Goal: Find specific page/section: Find specific page/section

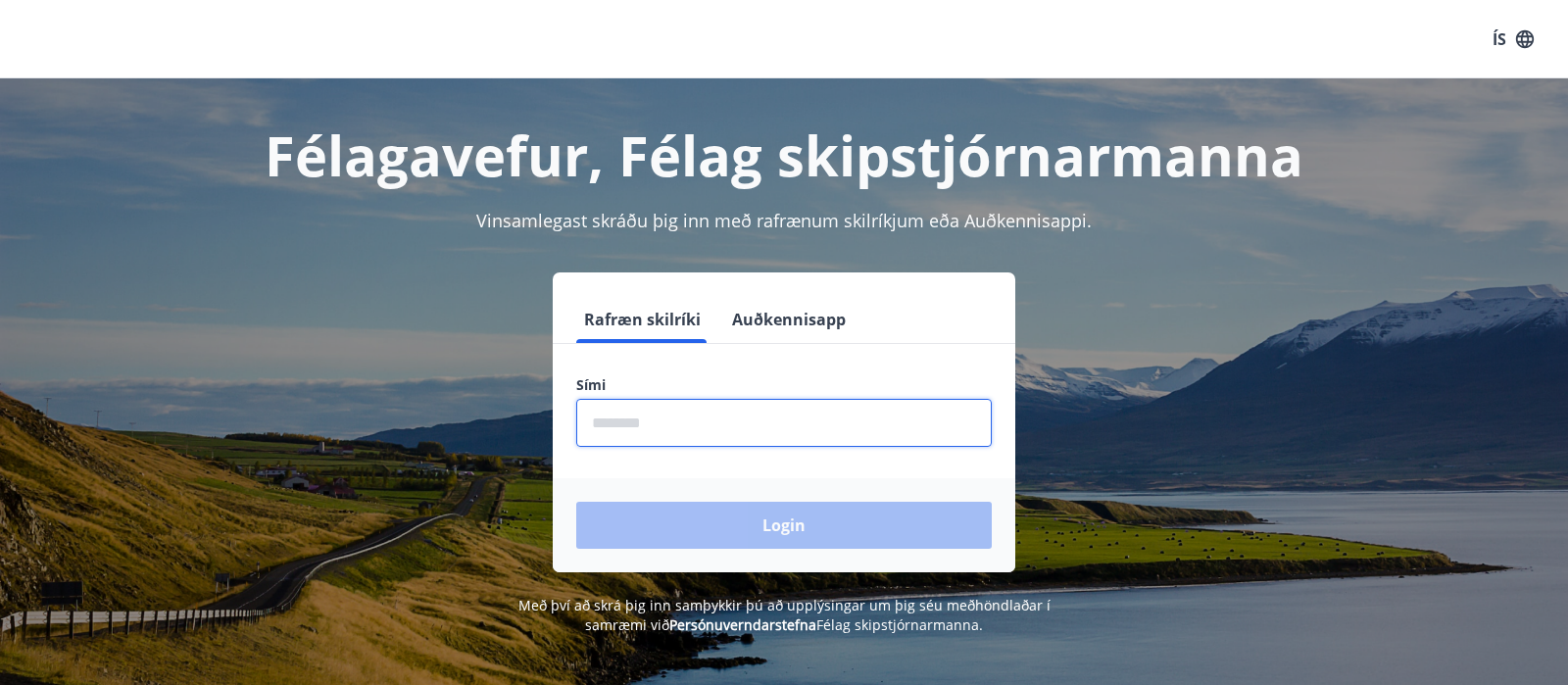
click at [796, 440] on input "phone" at bounding box center [784, 423] width 415 height 48
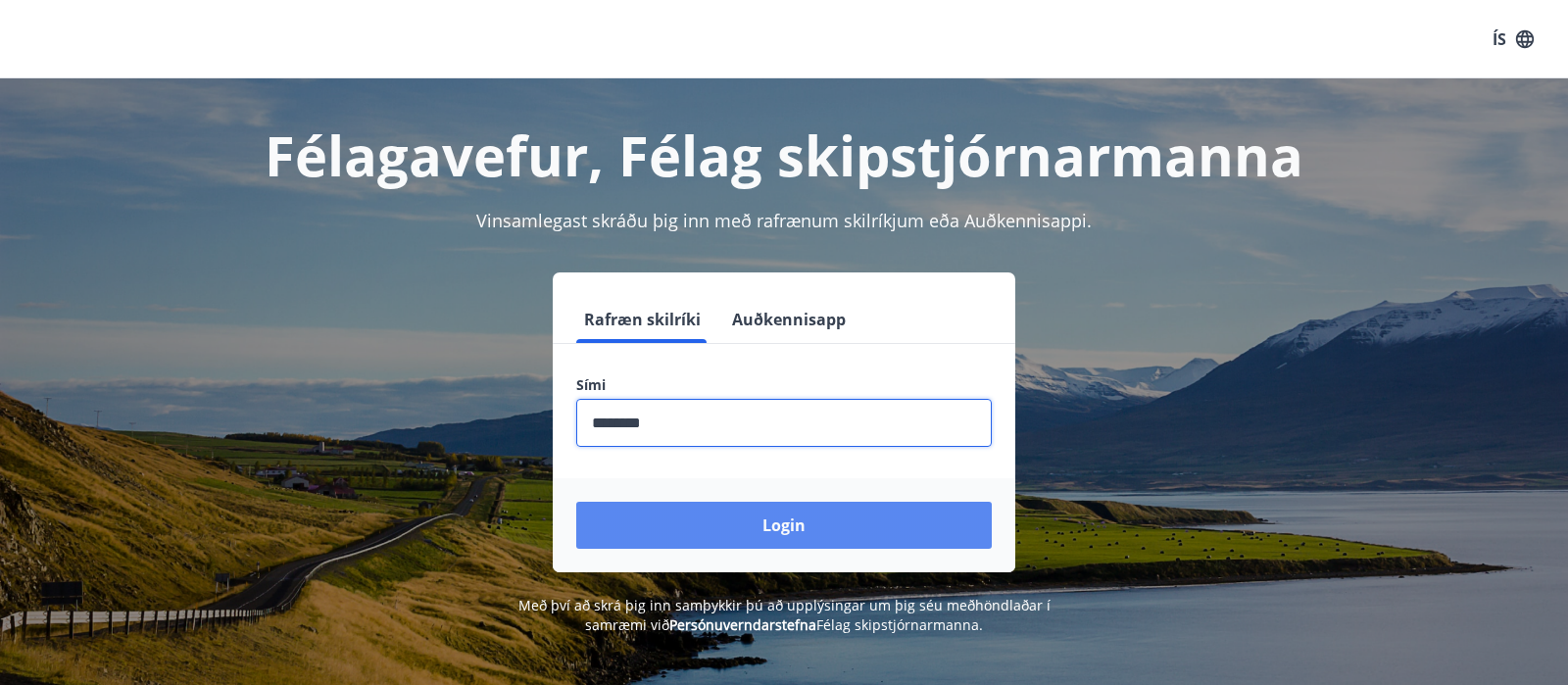
type input "********"
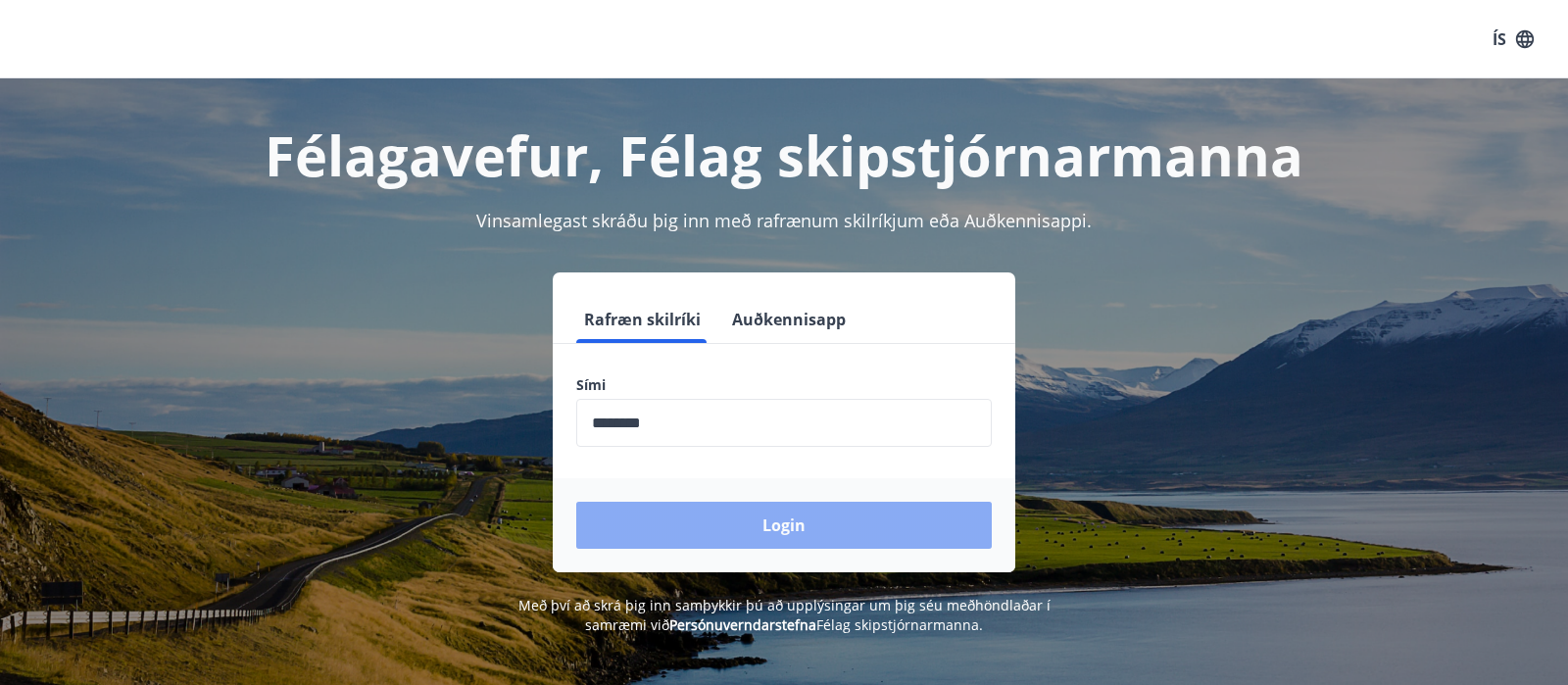
click at [751, 538] on button "Login" at bounding box center [784, 525] width 415 height 47
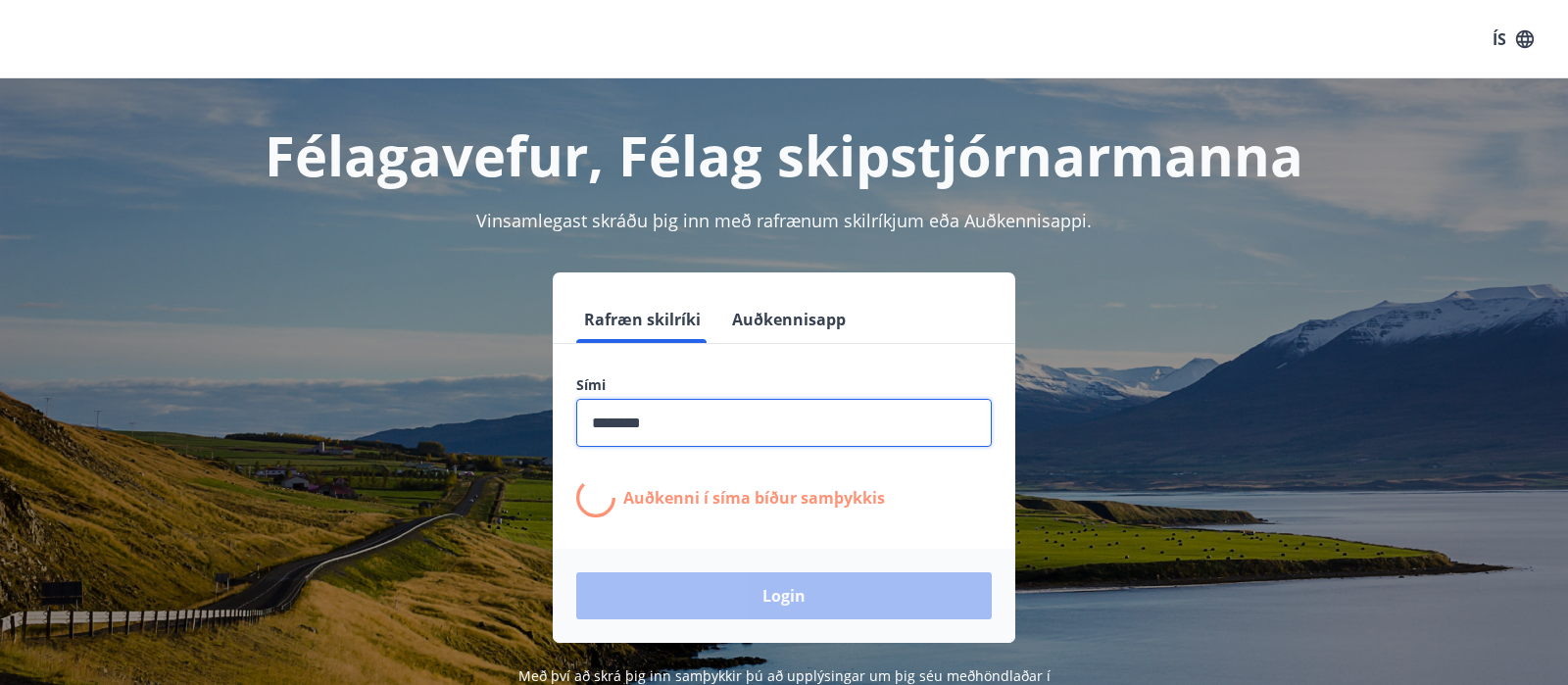
click at [881, 412] on input "phone" at bounding box center [784, 423] width 415 height 48
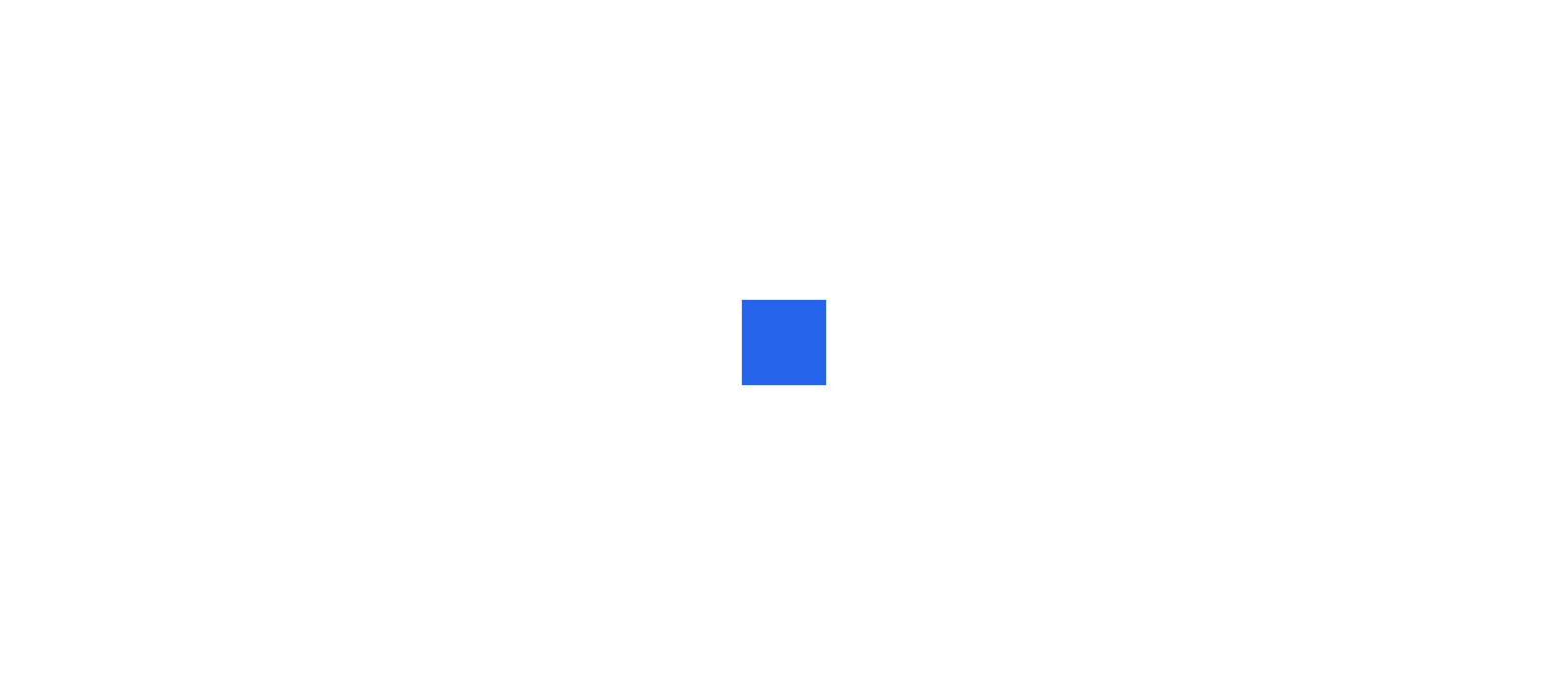
click at [863, 384] on div at bounding box center [784, 342] width 1568 height 685
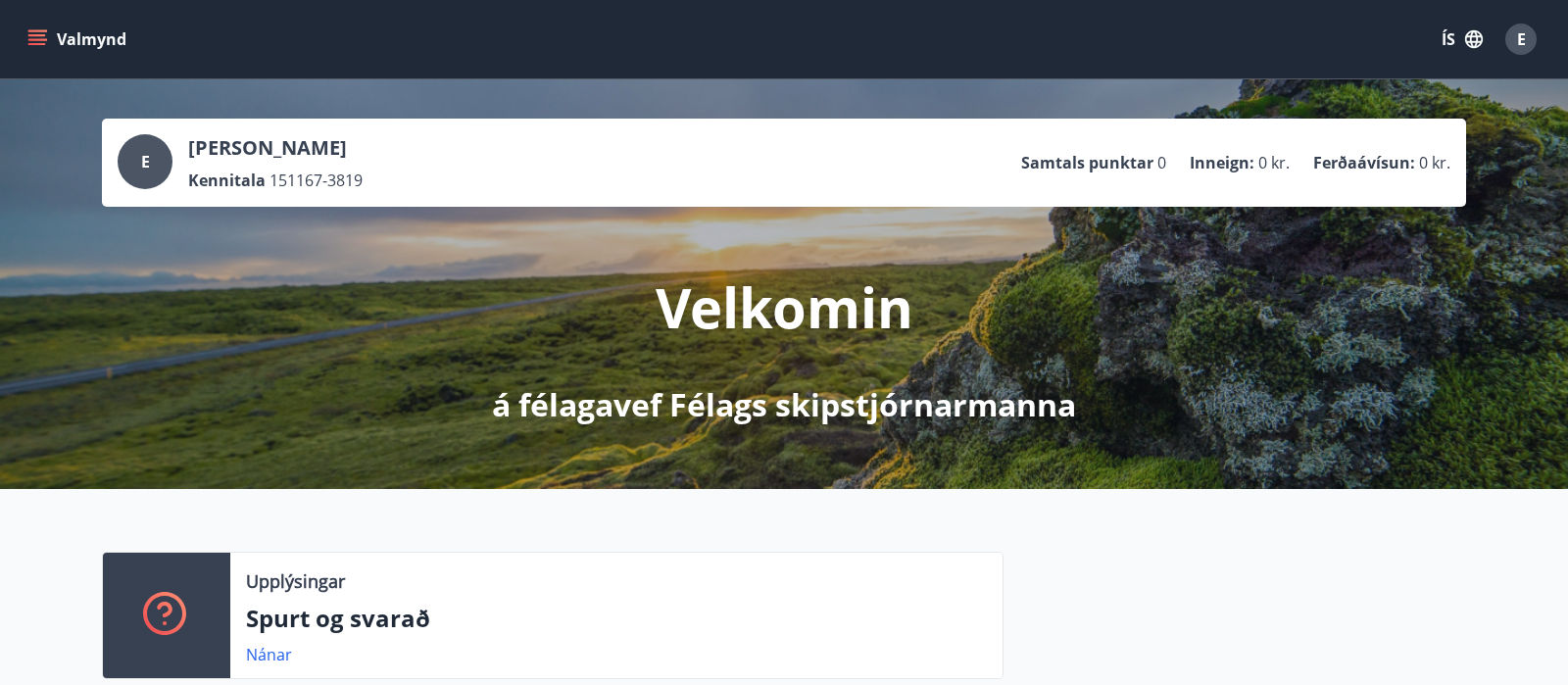
click at [85, 38] on button "Valmynd" at bounding box center [79, 39] width 111 height 35
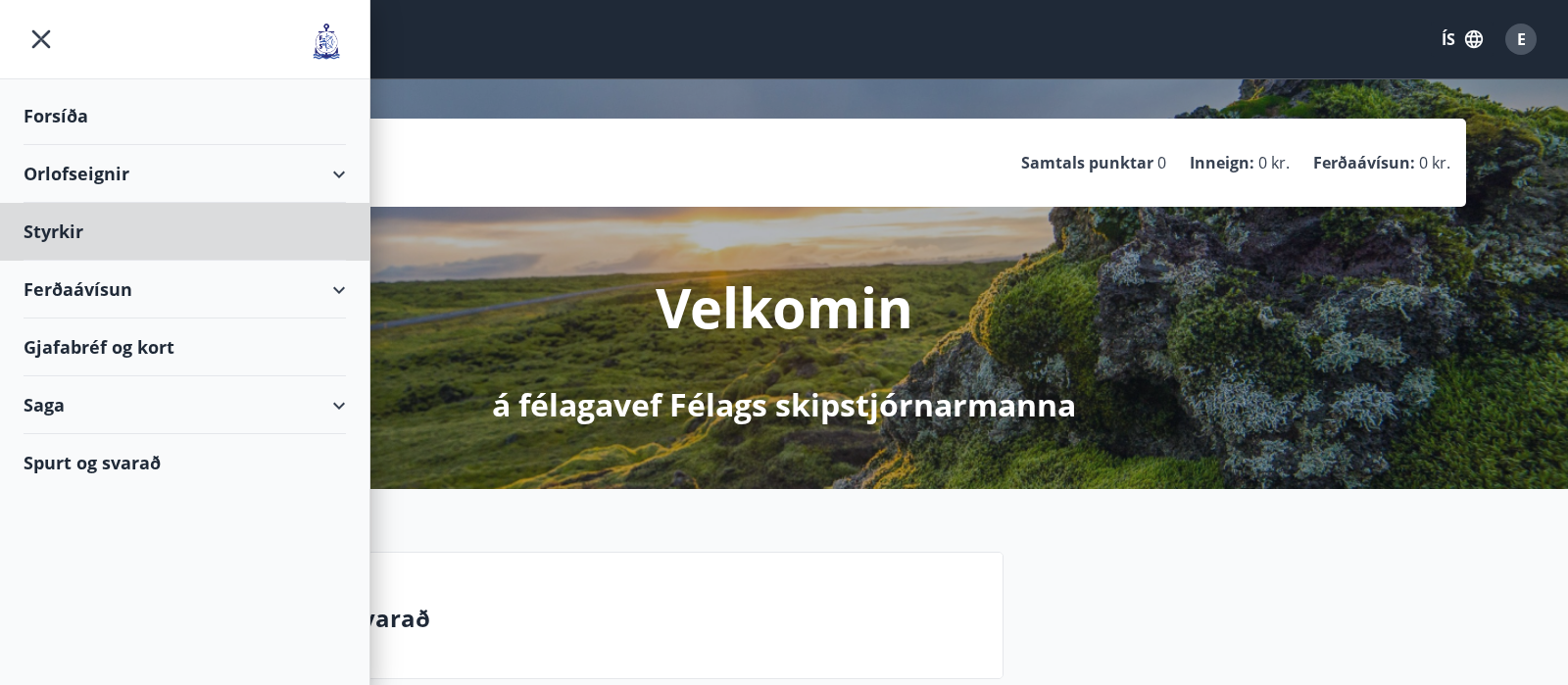
click at [82, 118] on div "Forsíða" at bounding box center [185, 116] width 322 height 58
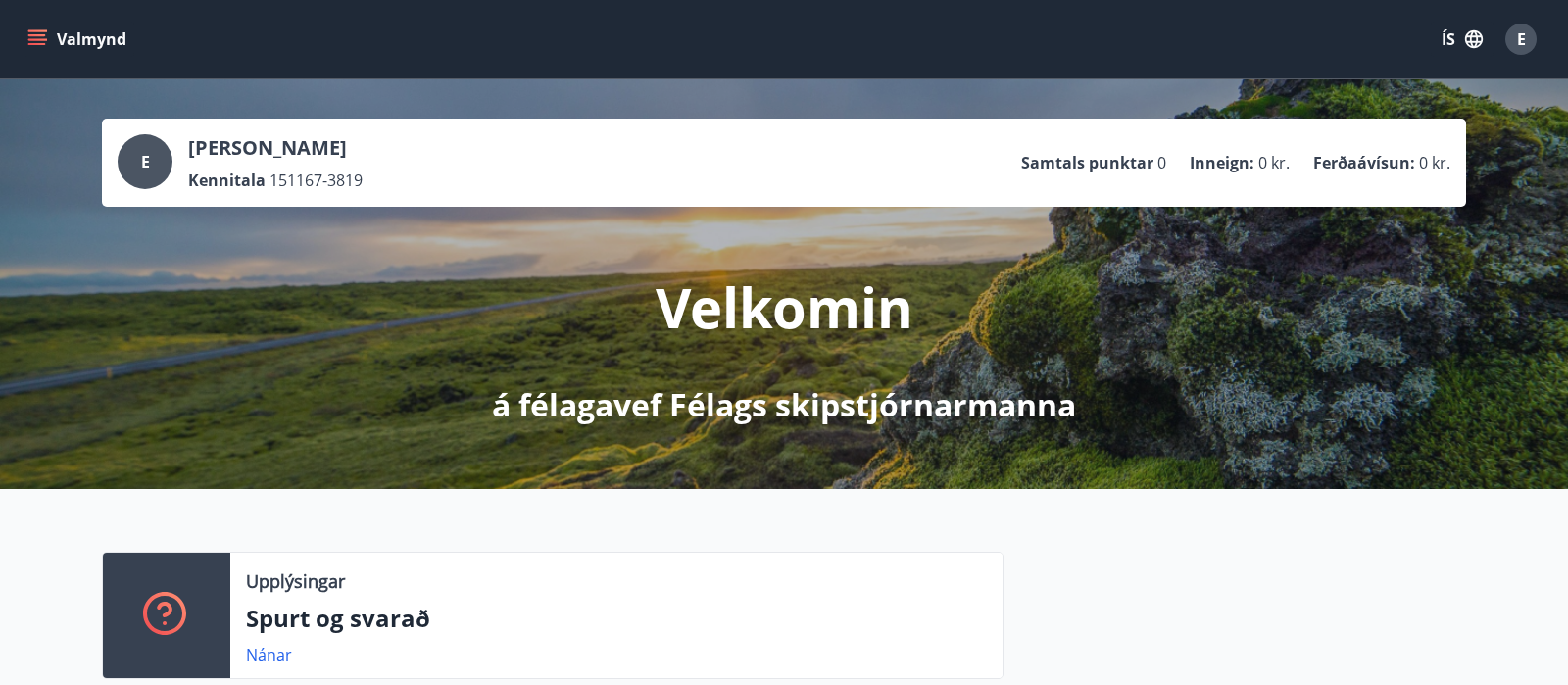
click at [67, 41] on button "Valmynd" at bounding box center [79, 39] width 111 height 35
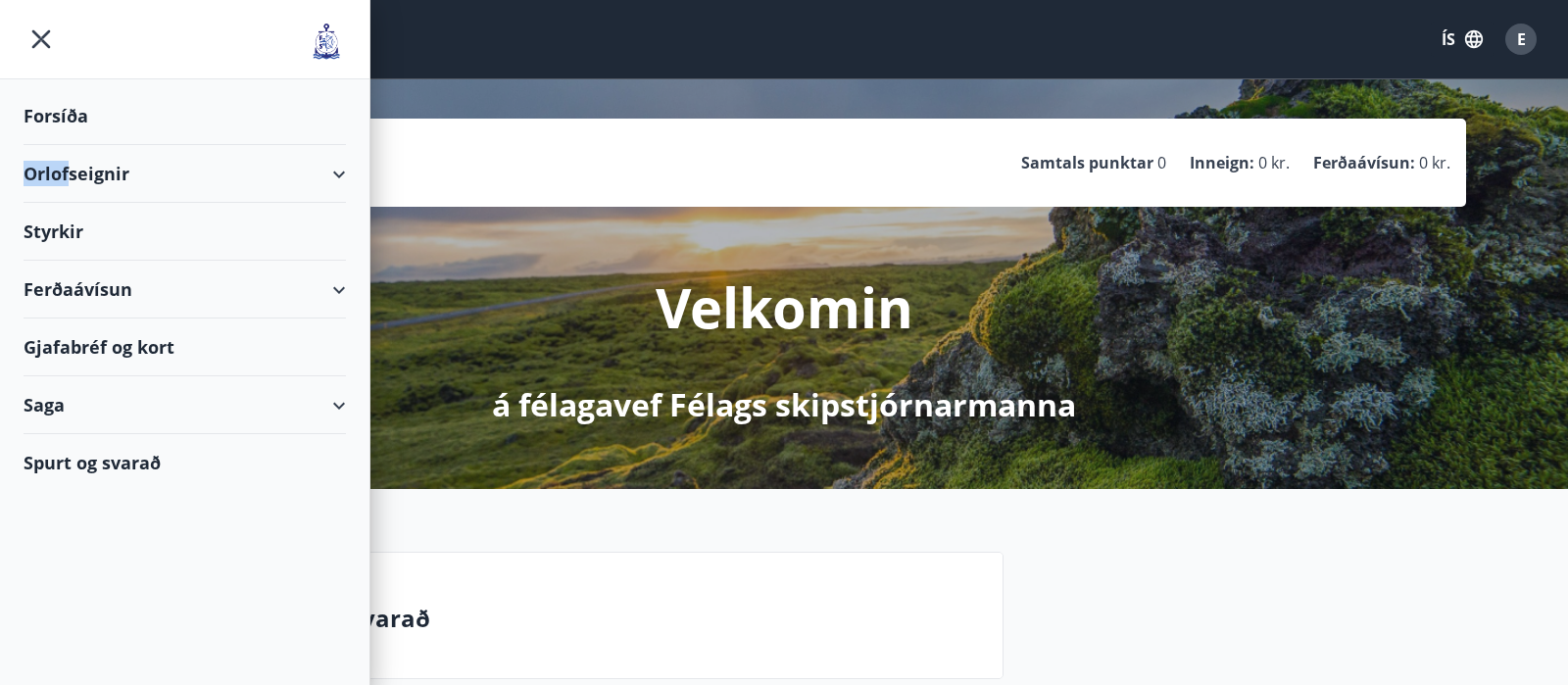
click at [67, 177] on div "Orlofseignir" at bounding box center [185, 174] width 322 height 58
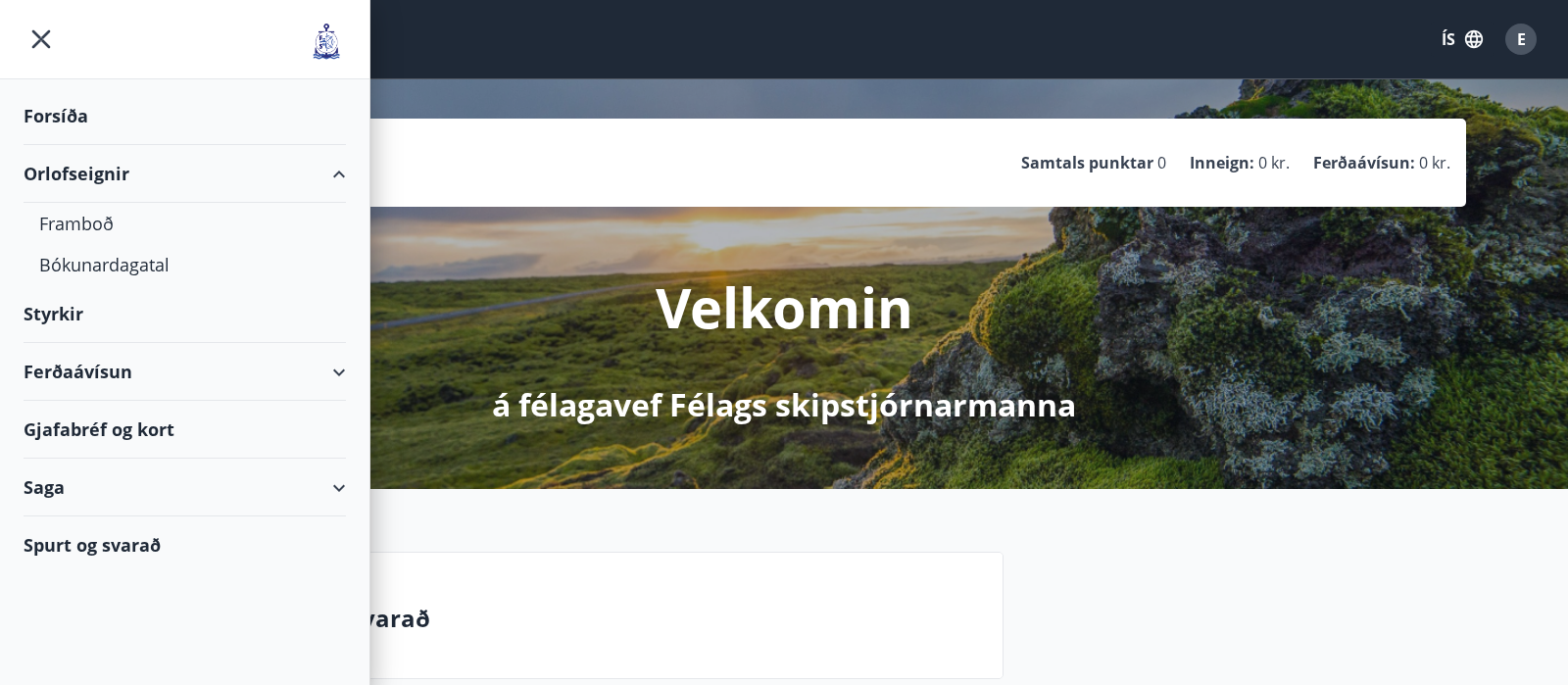
click at [67, 177] on div "Orlofseignir" at bounding box center [185, 174] width 322 height 58
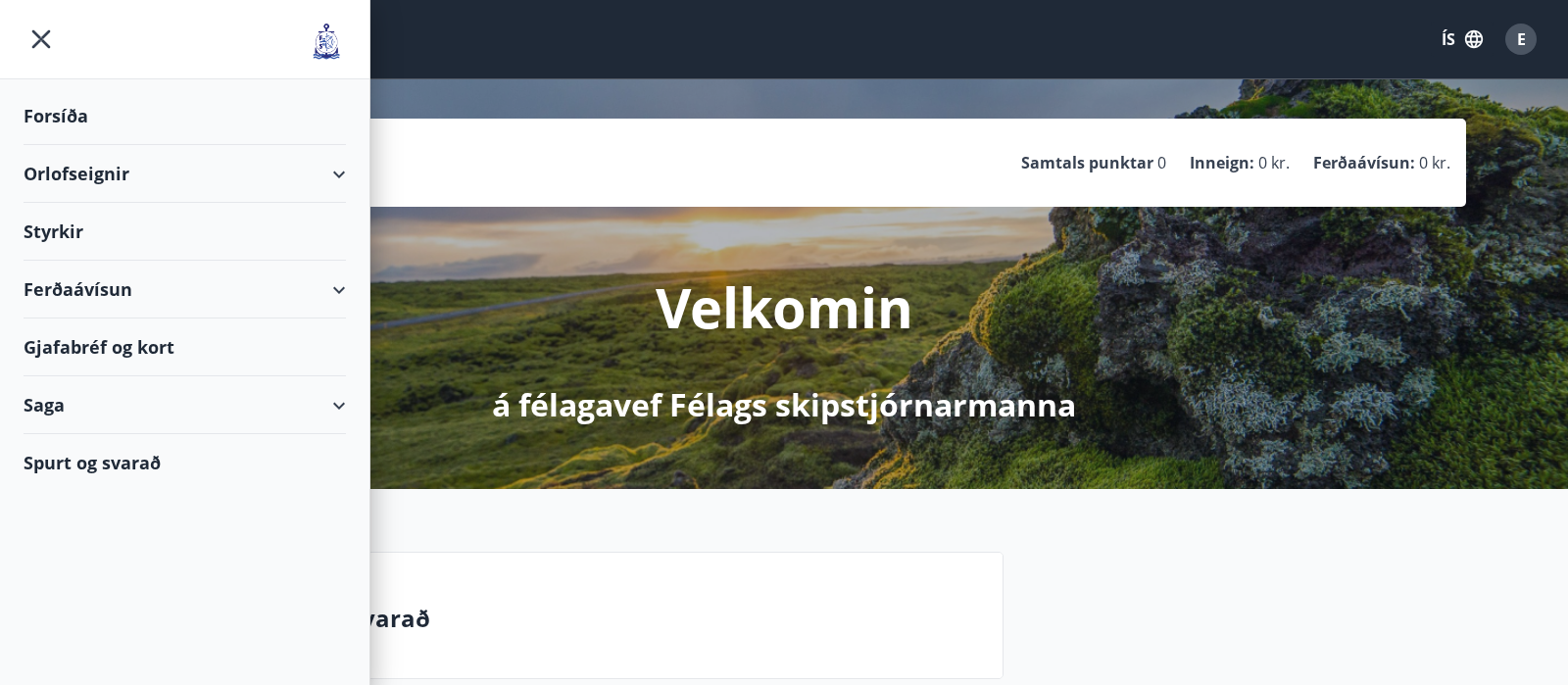
click at [37, 396] on div "Saga" at bounding box center [185, 405] width 322 height 58
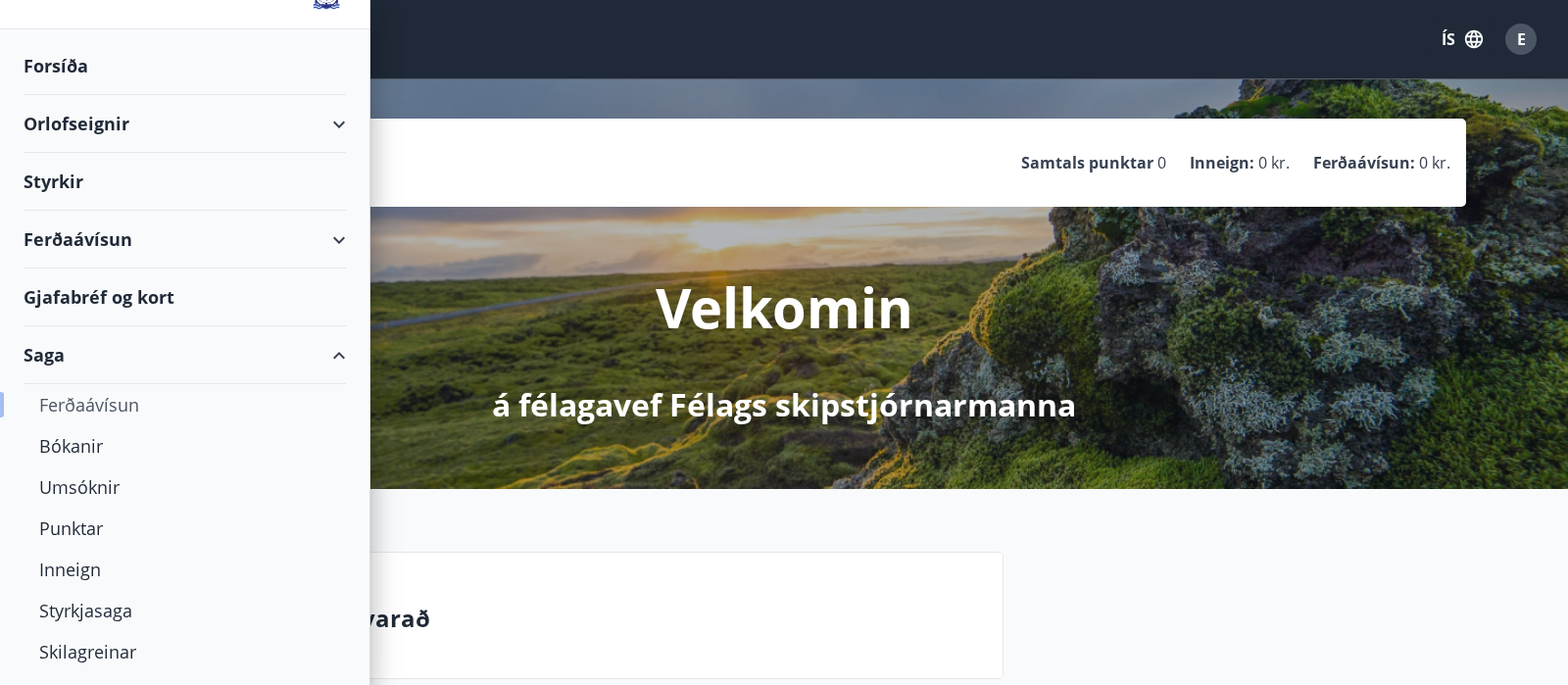
scroll to position [93, 0]
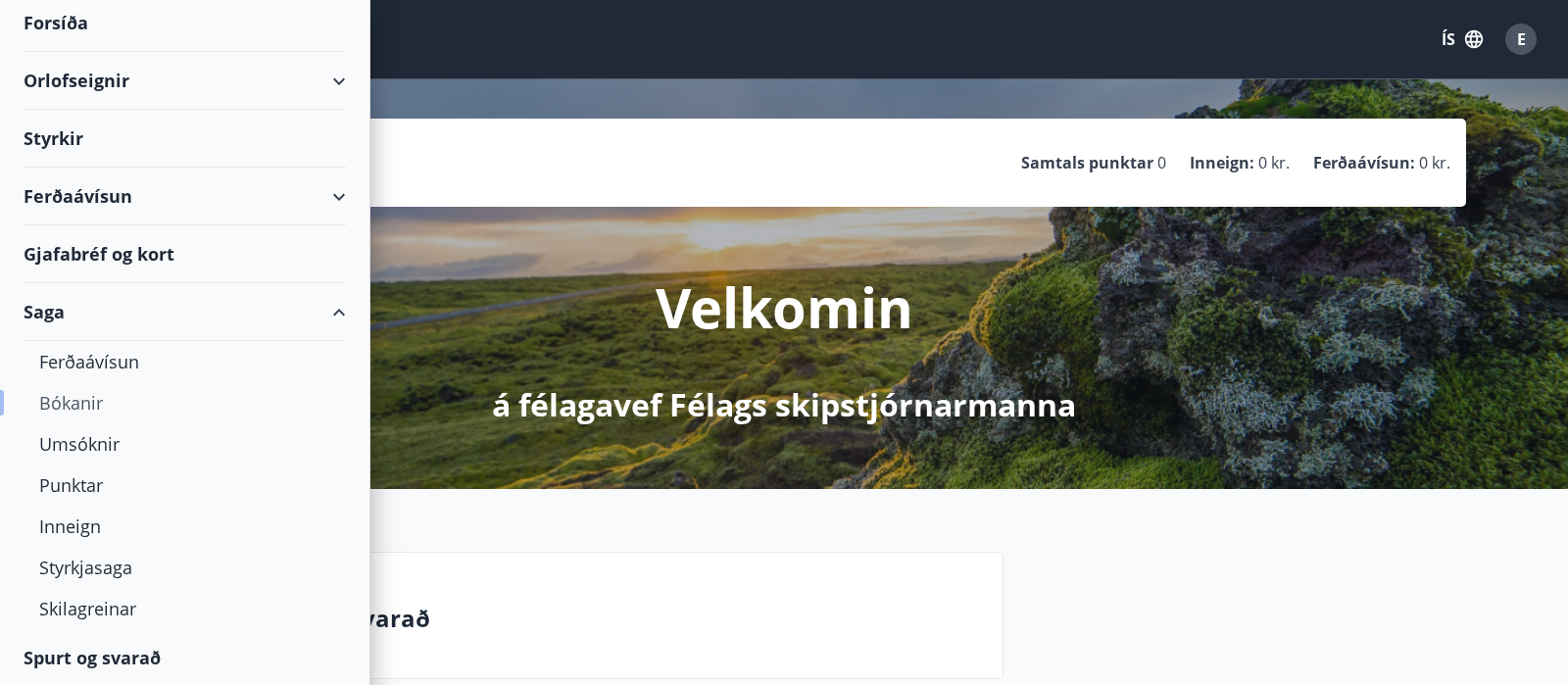
click at [78, 394] on div "Bókanir" at bounding box center [185, 402] width 291 height 41
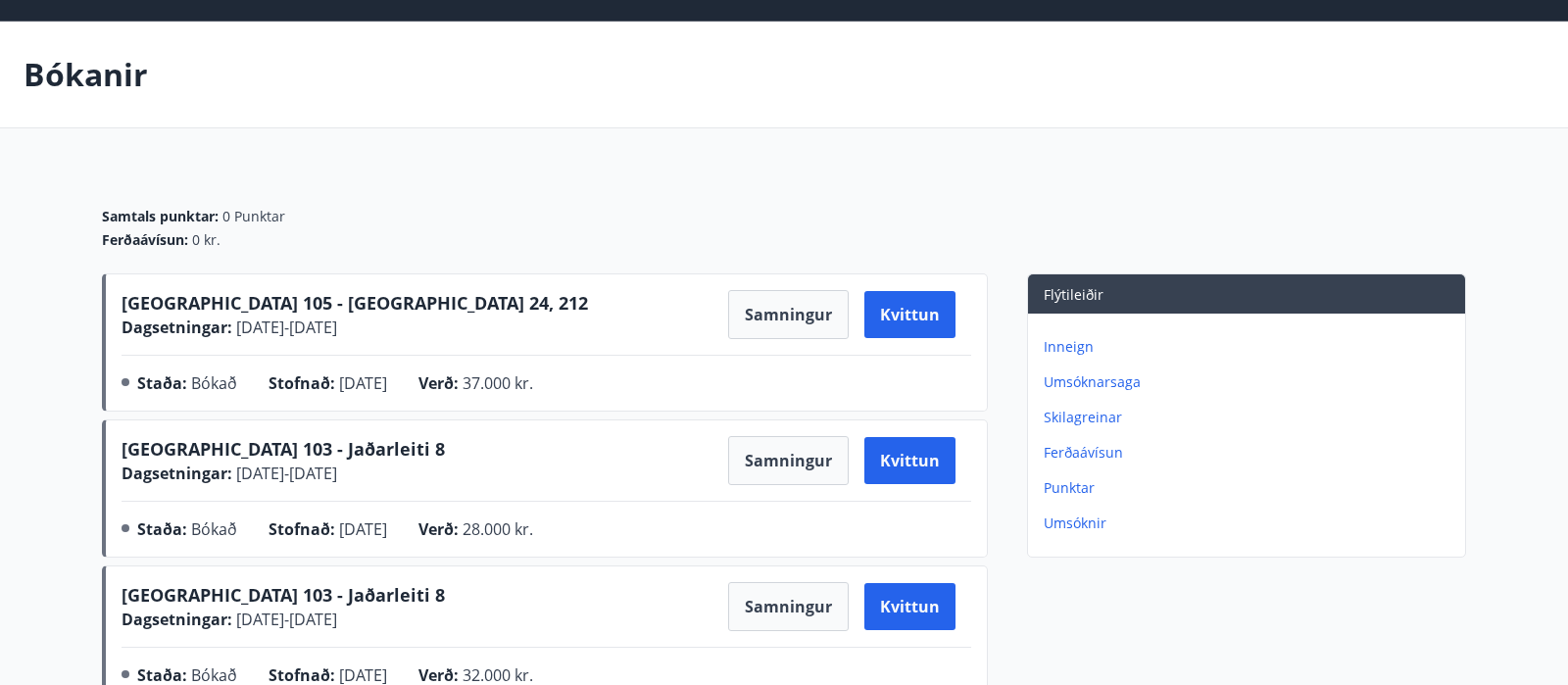
scroll to position [103, 0]
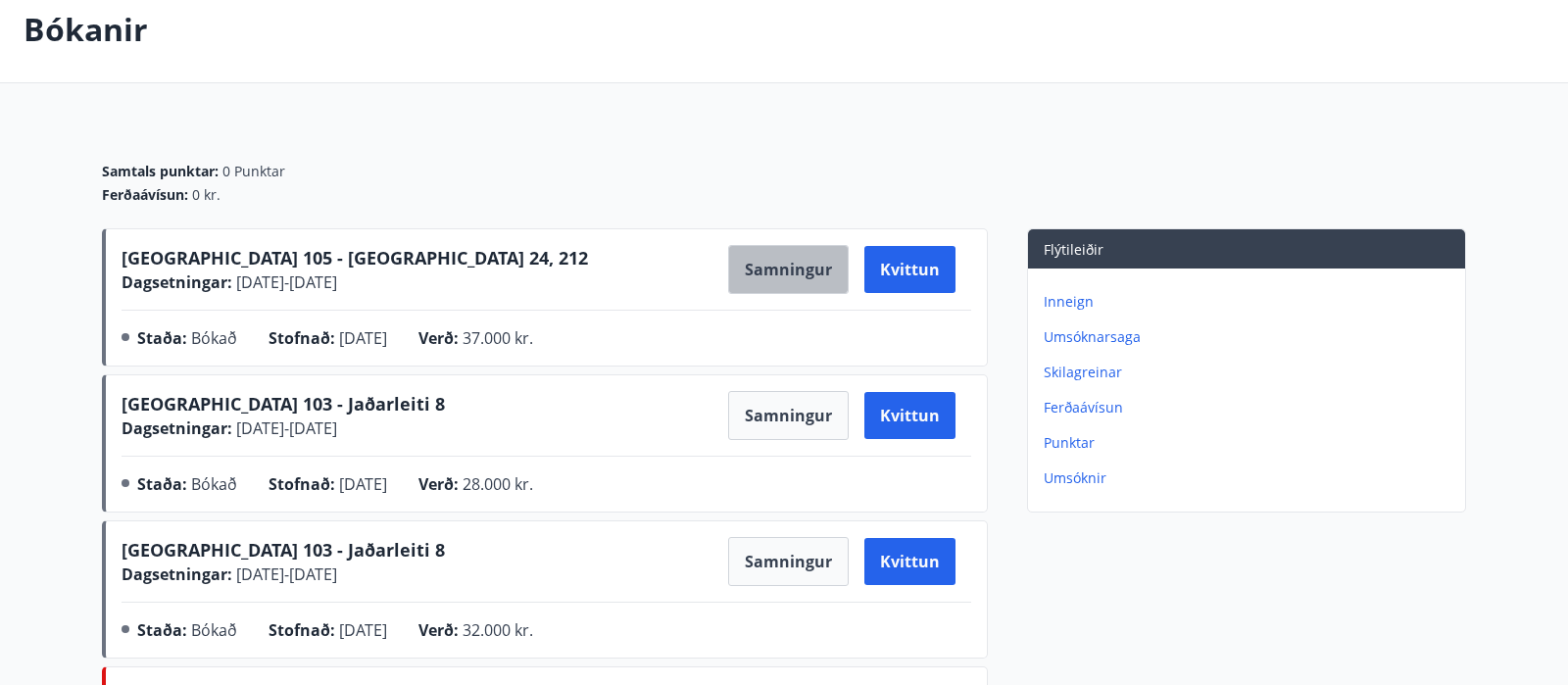
click at [735, 262] on button "Samningur" at bounding box center [788, 269] width 121 height 49
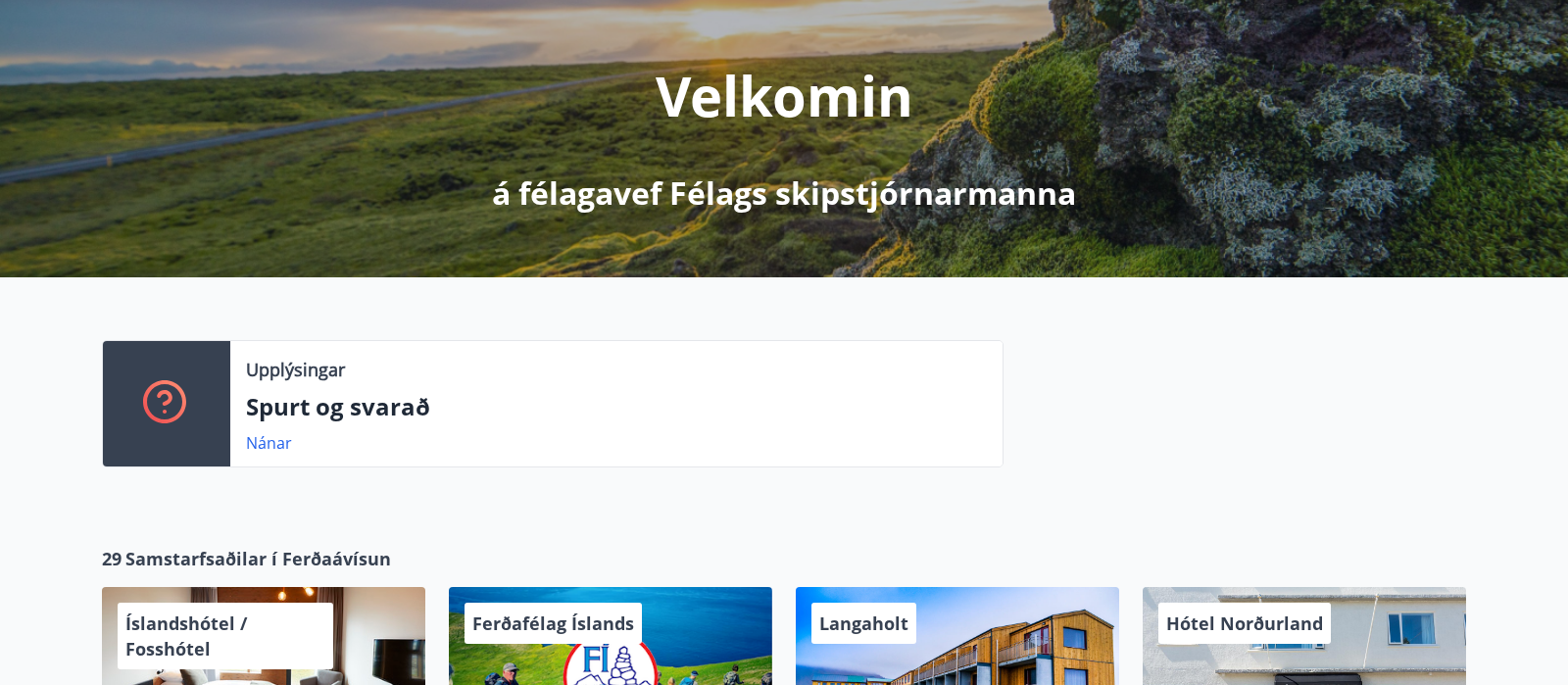
scroll to position [206, 0]
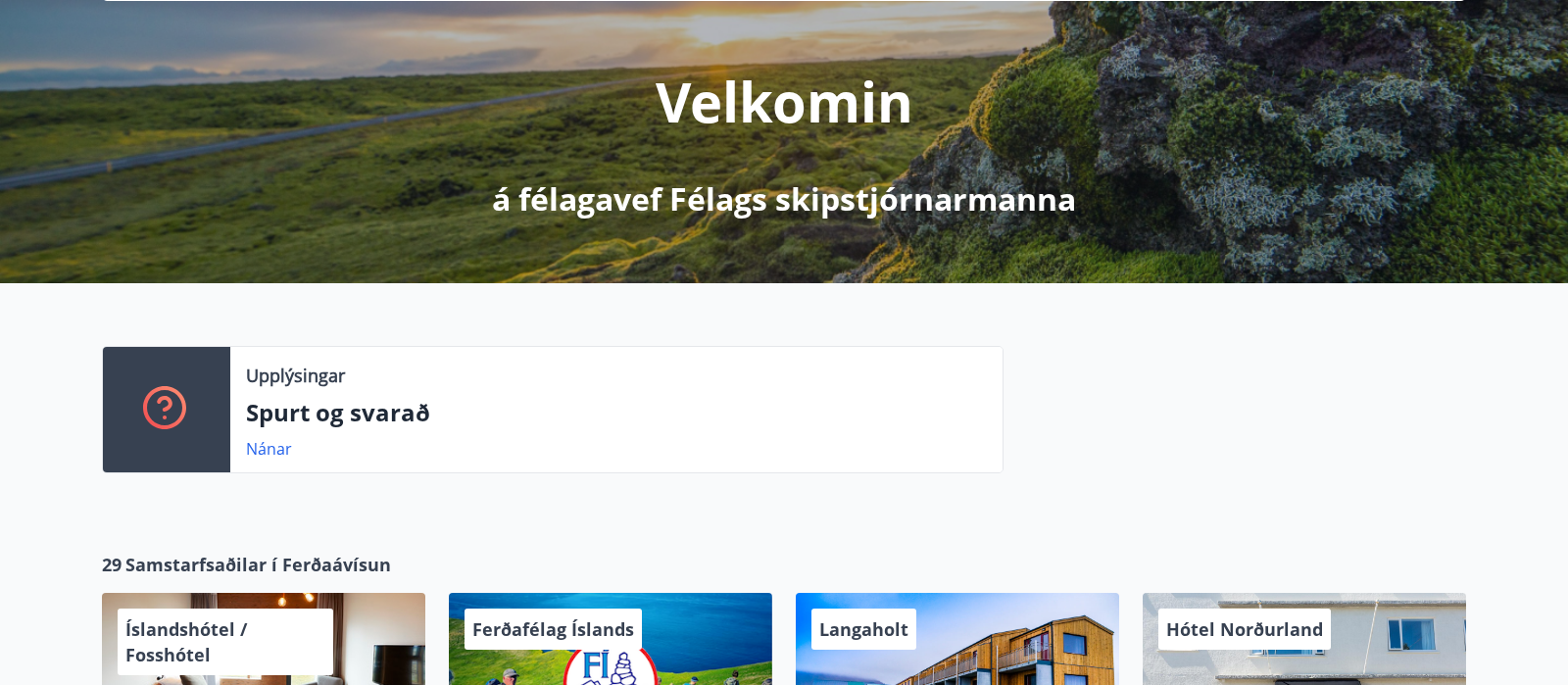
click at [348, 406] on p "Spurt og svarað" at bounding box center [616, 412] width 741 height 33
click at [188, 386] on icon at bounding box center [166, 409] width 47 height 47
click at [298, 378] on p "Upplýsingar" at bounding box center [294, 375] width 99 height 26
click at [275, 457] on link "Nánar" at bounding box center [268, 449] width 46 height 22
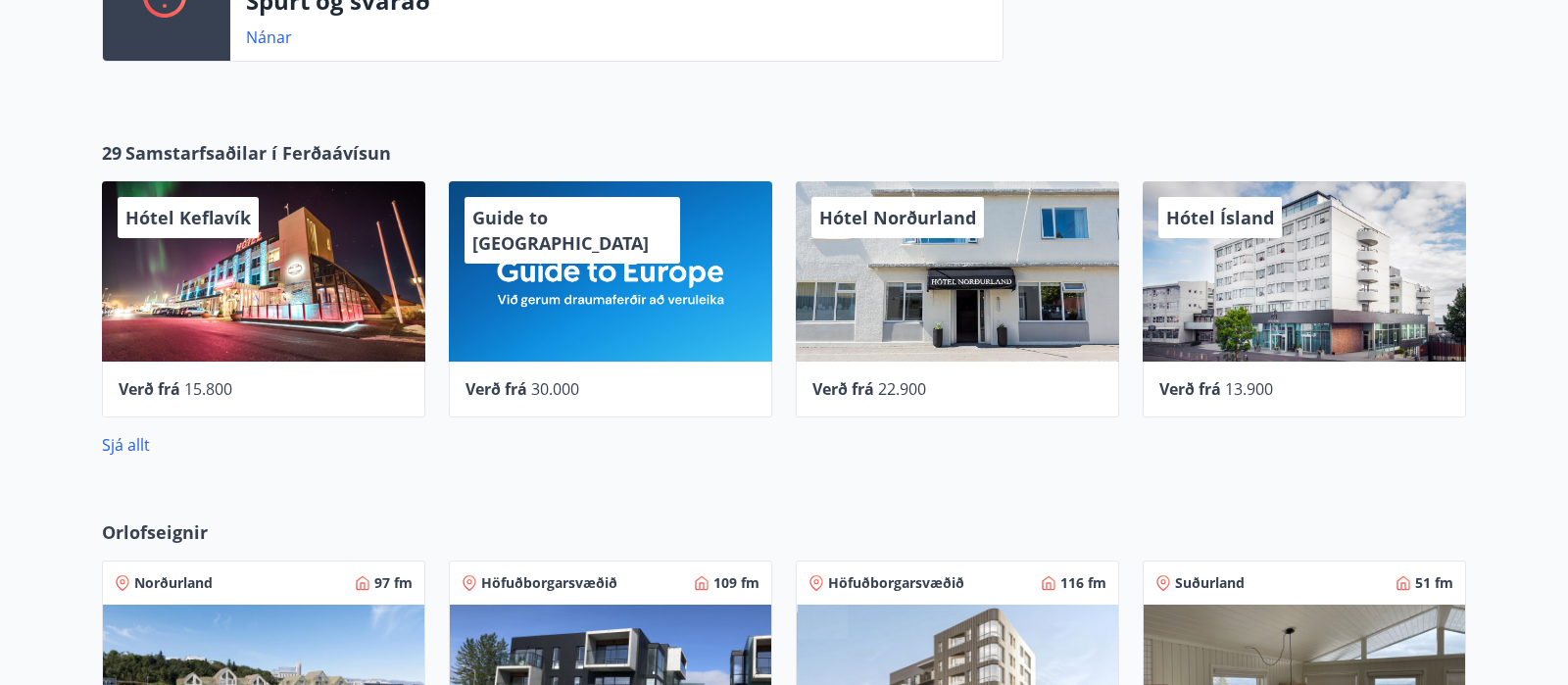
scroll to position [1029, 0]
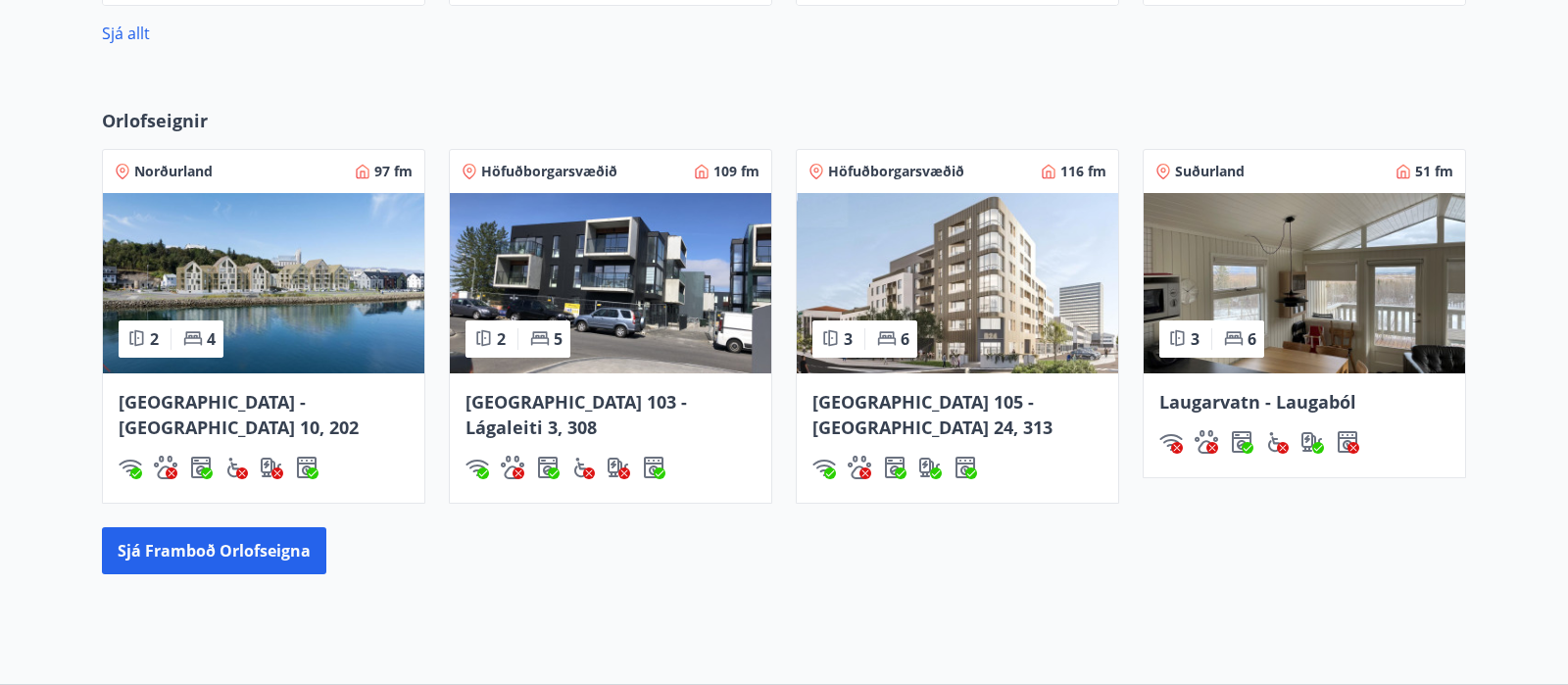
click at [1042, 327] on img at bounding box center [957, 283] width 321 height 181
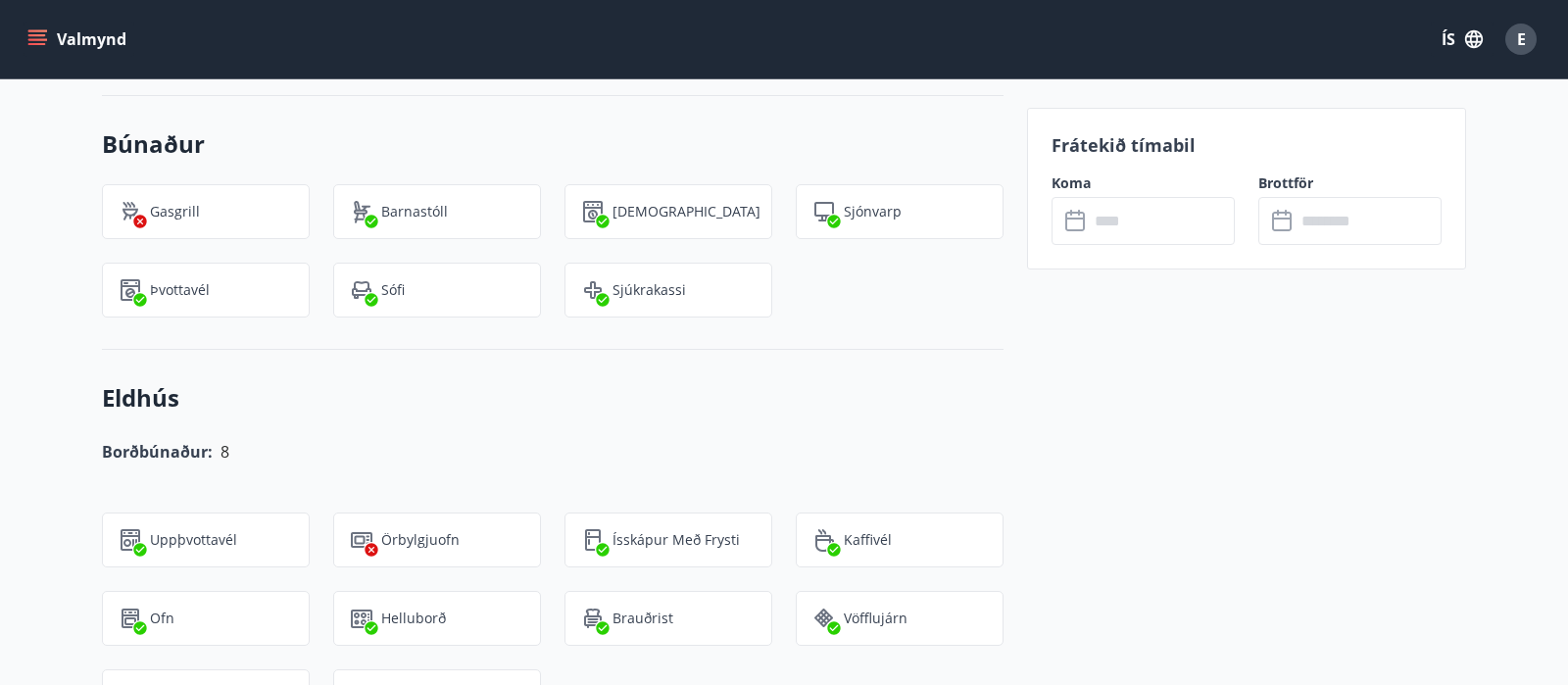
scroll to position [927, 0]
